Goal: Transaction & Acquisition: Purchase product/service

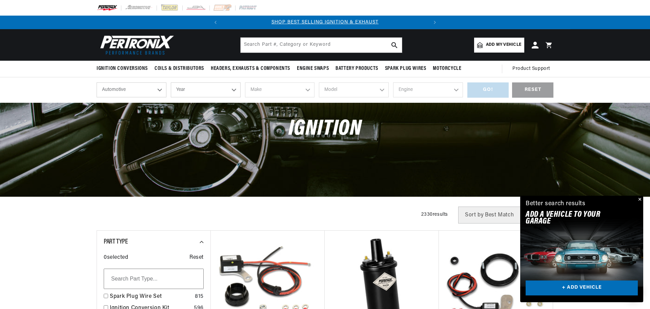
click at [231, 88] on select "Year 2026 2025 2024 2023 2022 2021 2020 2019 2018 2017 2016 2015 2014 2013 2012…" at bounding box center [206, 89] width 70 height 15
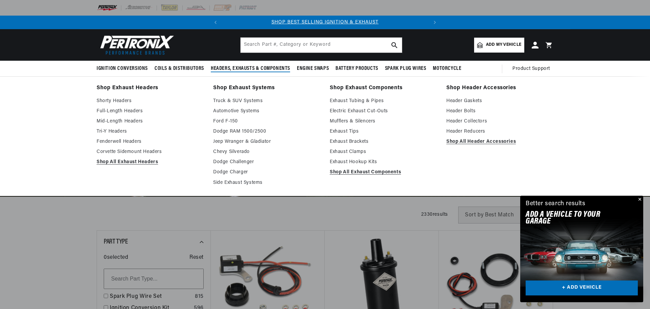
select select "1970"
click at [171, 82] on select "Year 2026 2025 2024 2023 2022 2021 2020 2019 2018 2017 2016 2015 2014 2013 2012…" at bounding box center [206, 89] width 70 height 15
select select "1970"
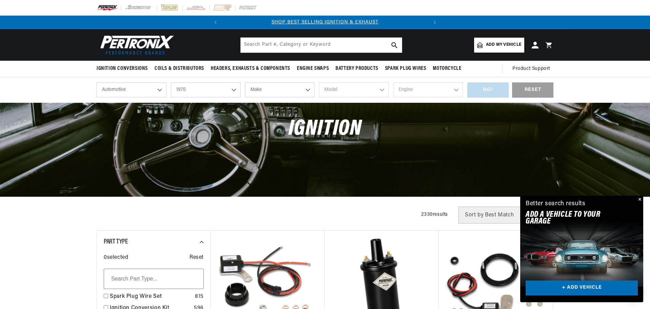
click at [300, 85] on select "Make Alfa Romeo American Motors Aston Martin Audi Austin Austin Healey Avanti B…" at bounding box center [280, 89] width 70 height 15
select select "Pontiac"
click at [245, 82] on select "Make Alfa Romeo American Motors Aston Martin Audi Austin Austin Healey Avanti B…" at bounding box center [280, 89] width 70 height 15
select select "Pontiac"
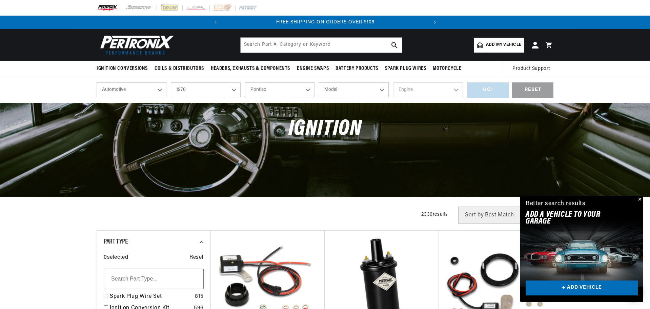
click at [365, 91] on select "Model Acadian Bonneville Catalina Executive Firebird Grand Prix GTO LeMans Pari…" at bounding box center [354, 89] width 70 height 15
select select "Bonneville"
click at [319, 82] on select "Model Acadian Bonneville Catalina Executive Firebird Grand Prix GTO LeMans Pari…" at bounding box center [354, 89] width 70 height 15
select select "Bonneville"
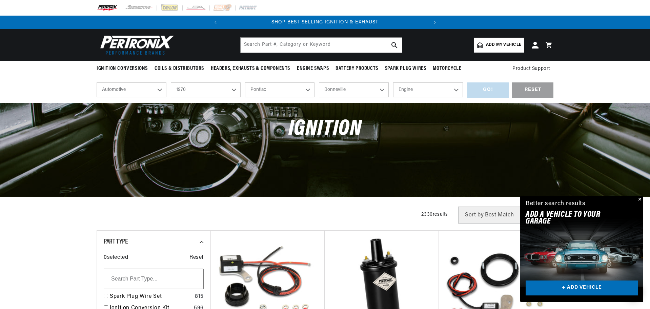
click at [437, 95] on select "Engine 6.1L 6.4L 6.9L 7.0L 350cid / 5.7L 400cid / 6.6L 402cid / 6.6L 455cid / 7…" at bounding box center [428, 89] width 70 height 15
select select "455cid-7.5L"
click at [393, 82] on select "Engine 6.1L 6.4L 6.9L 7.0L 350cid / 5.7L 400cid / 6.6L 402cid / 6.6L 455cid / 7…" at bounding box center [428, 89] width 70 height 15
select select "455cid-7.5L"
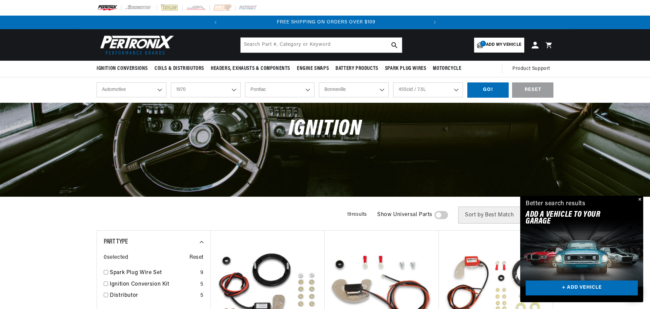
scroll to position [0, 205]
click at [496, 89] on div "GO!" at bounding box center [487, 89] width 41 height 15
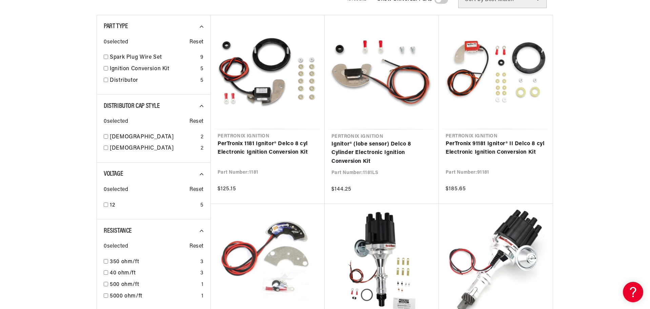
scroll to position [0, 205]
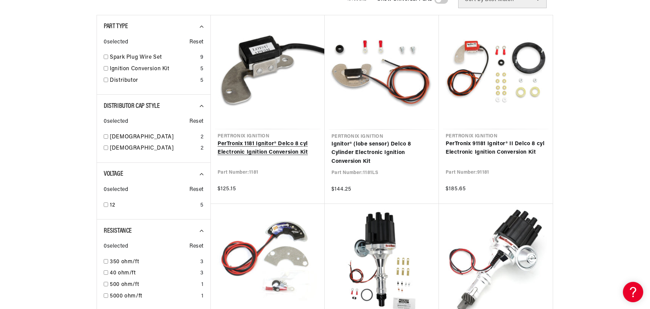
click at [279, 152] on link "PerTronix 1181 Ignitor® Delco 8 cyl Electronic Ignition Conversion Kit" at bounding box center [267, 148] width 100 height 17
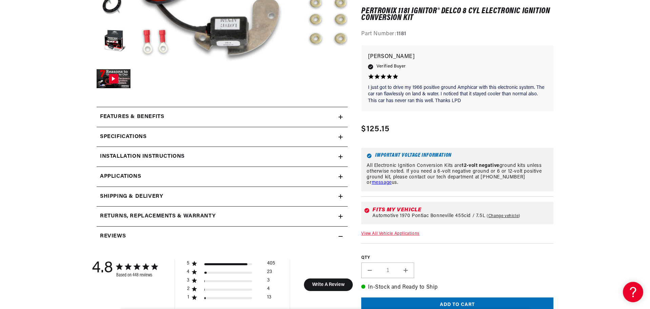
drag, startPoint x: 338, startPoint y: 136, endPoint x: 322, endPoint y: 174, distance: 41.5
click at [338, 137] on div "Specifications" at bounding box center [218, 136] width 242 height 9
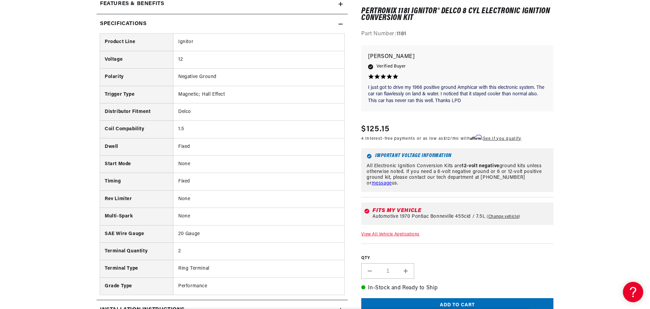
scroll to position [452, 0]
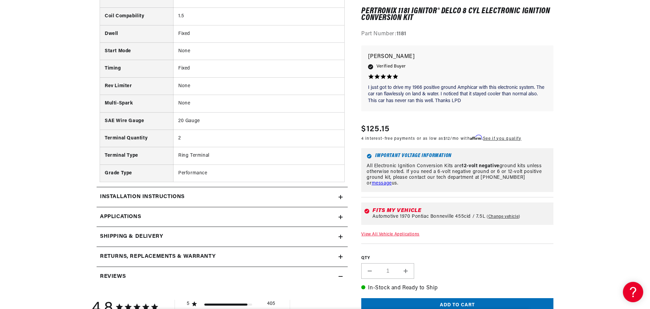
click at [336, 195] on div "Installation instructions" at bounding box center [218, 196] width 242 height 9
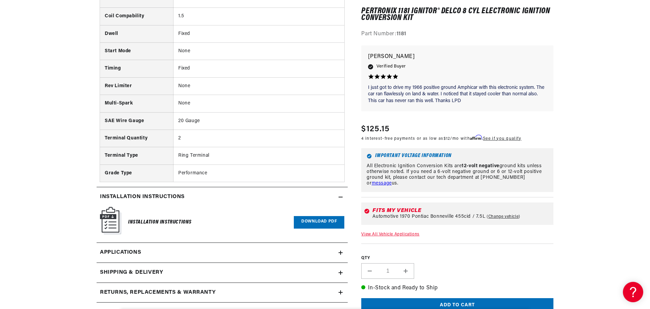
scroll to position [0, 0]
click at [302, 225] on link "Download PDF" at bounding box center [319, 222] width 50 height 13
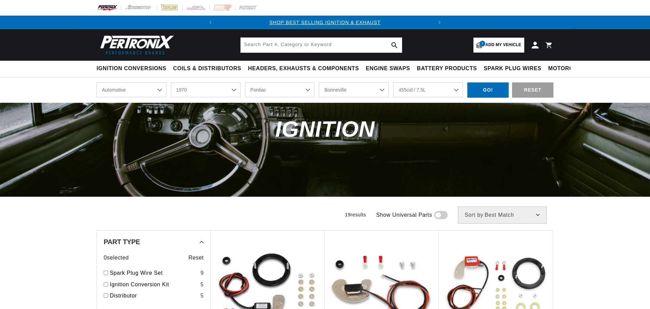
select select "1970"
select select "Pontiac"
select select "Bonneville"
select select "455cid-7.5L"
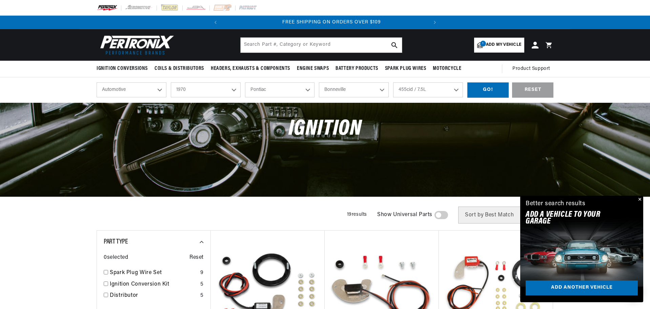
scroll to position [0, 205]
click at [233, 93] on select "2026 2025 2024 2023 2022 2021 2020 2019 2018 2017 2016 2015 2014 2013 2012 2011…" at bounding box center [206, 89] width 70 height 15
click at [171, 82] on select "2026 2025 2024 2023 2022 2021 2020 2019 2018 2017 2016 2015 2014 2013 2012 2011…" at bounding box center [206, 89] width 70 height 15
select select "1973"
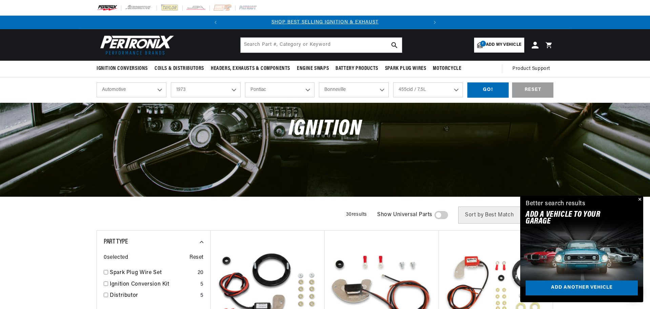
click at [307, 87] on select "Alfa Romeo American Motors Aston Martin Audi Austin Avanti Bentley BMW Buick Ca…" at bounding box center [280, 89] width 70 height 15
click at [245, 82] on select "Alfa Romeo American Motors Aston Martin Audi Austin Avanti Bentley BMW Buick Ca…" at bounding box center [280, 89] width 70 height 15
select select "Ford"
select select "Model"
select select "Engine"
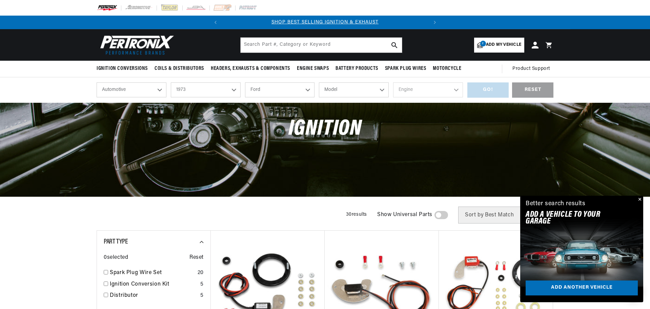
click at [343, 88] on select "Model Bronco Country Sedan Country Squire Courier Custom 500 E-100 Econoline E-…" at bounding box center [354, 89] width 70 height 15
select select "F-350"
click at [319, 82] on select "Model Bronco Country Sedan Country Squire Courier Custom 500 E-100 Econoline E-…" at bounding box center [354, 89] width 70 height 15
select select "F-350"
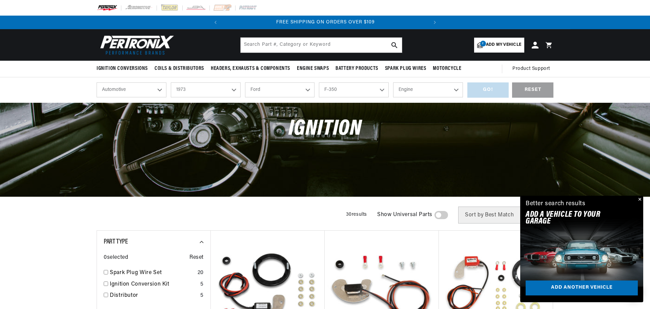
click at [414, 94] on select "Engine 302cid / 5.0L 360cid / 5.9L 390cid / 6.4L 460cid / 7.5L" at bounding box center [428, 89] width 70 height 15
select select "390cid-6.4L"
click at [393, 82] on select "Engine 302cid / 5.0L 360cid / 5.9L 390cid / 6.4L 460cid / 7.5L" at bounding box center [428, 89] width 70 height 15
select select "390cid-6.4L"
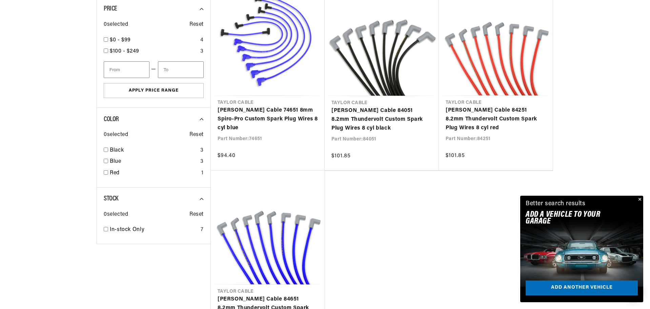
scroll to position [452, 0]
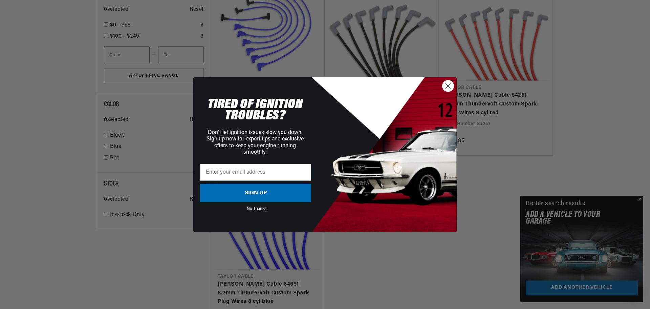
click at [451, 88] on icon "Close dialog" at bounding box center [448, 85] width 5 height 5
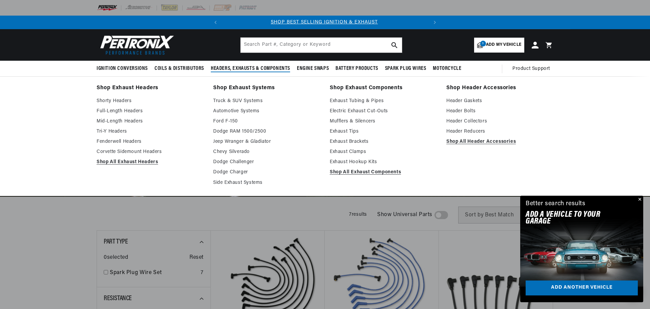
scroll to position [0, 0]
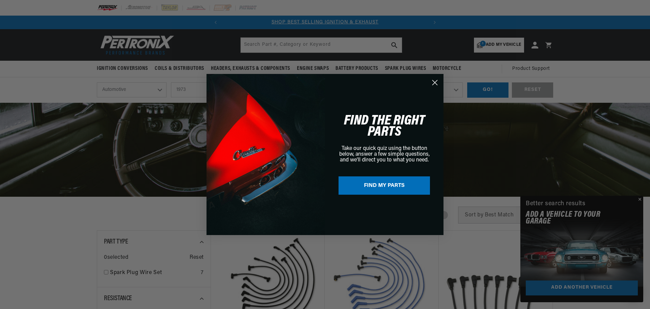
click at [435, 80] on circle "Close dialog" at bounding box center [435, 82] width 11 height 11
